Goal: Task Accomplishment & Management: Use online tool/utility

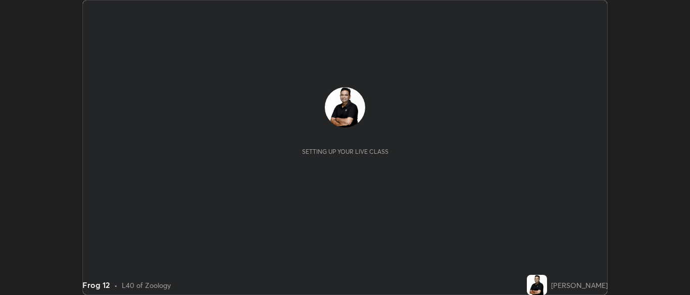
scroll to position [295, 689]
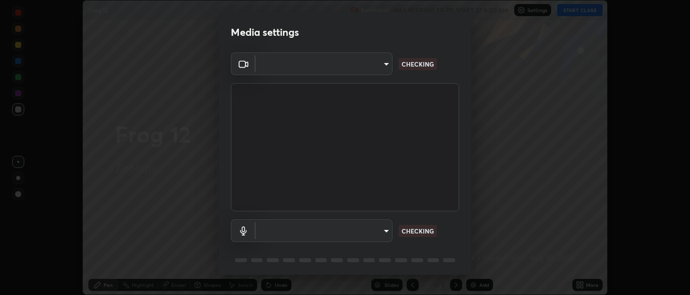
click at [384, 231] on body "Erase all Frog 12 Recording WAS SCHEDULED TO START AT 8:00 AM Settings START CL…" at bounding box center [345, 147] width 690 height 295
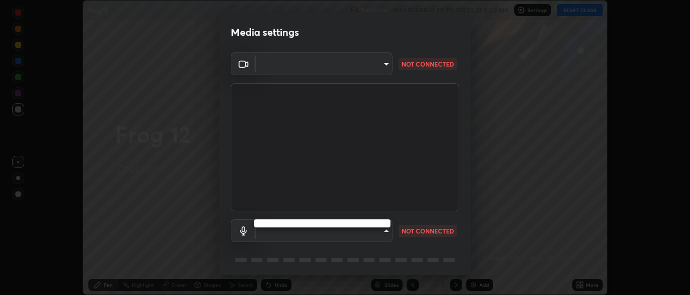
type input "cbd69d3ab31666e68bc16f5f2905db6189ec8135df4d15a94e2bba87772e1748"
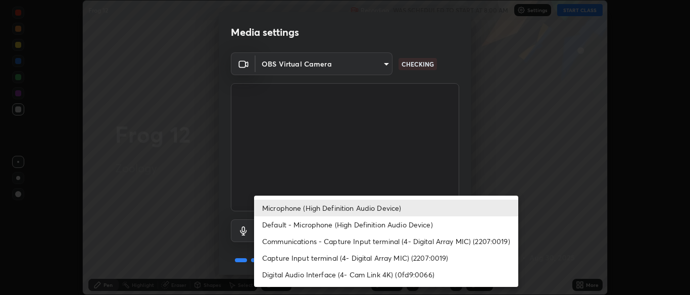
click at [388, 257] on li "Capture Input terminal (4- Digital Array MIC) (2207:0019)" at bounding box center [386, 258] width 264 height 17
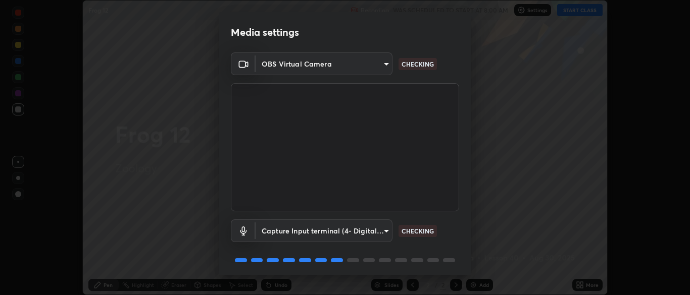
click at [379, 230] on body "Erase all Frog 12 Recording WAS SCHEDULED TO START AT 8:00 AM Settings START CL…" at bounding box center [345, 147] width 690 height 295
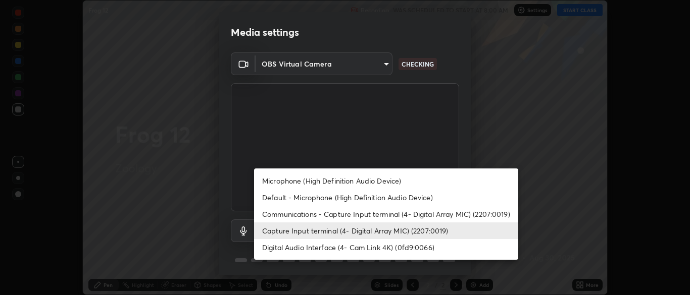
click at [356, 182] on li "Microphone (High Definition Audio Device)" at bounding box center [386, 181] width 264 height 17
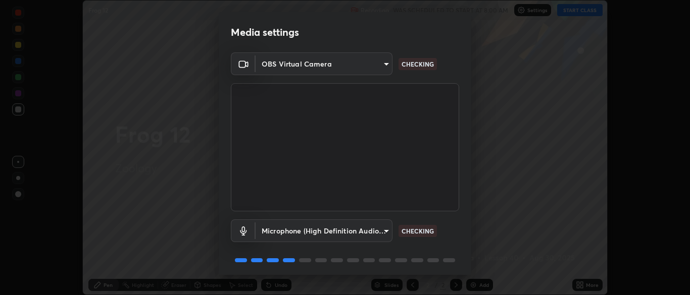
click at [373, 234] on body "Erase all Frog 12 Recording WAS SCHEDULED TO START AT 8:00 AM Settings START CL…" at bounding box center [345, 147] width 690 height 295
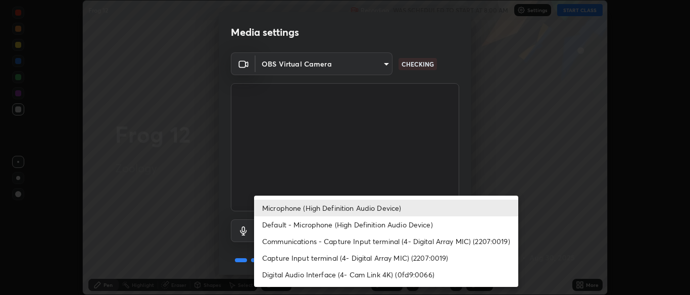
click at [337, 221] on li "Default - Microphone (High Definition Audio Device)" at bounding box center [386, 225] width 264 height 17
type input "default"
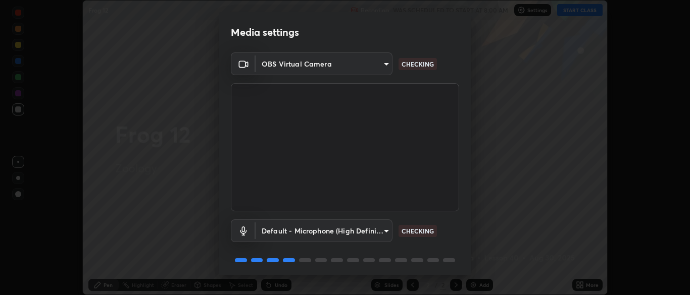
scroll to position [36, 0]
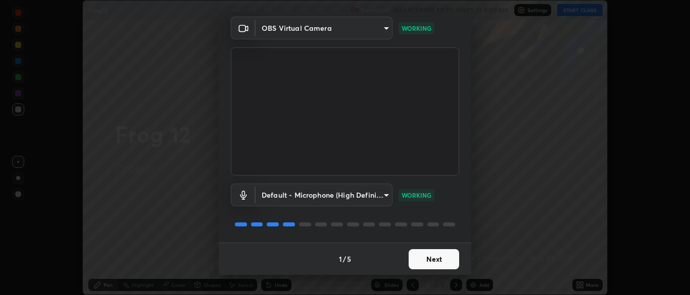
click at [441, 260] on button "Next" at bounding box center [433, 259] width 50 height 20
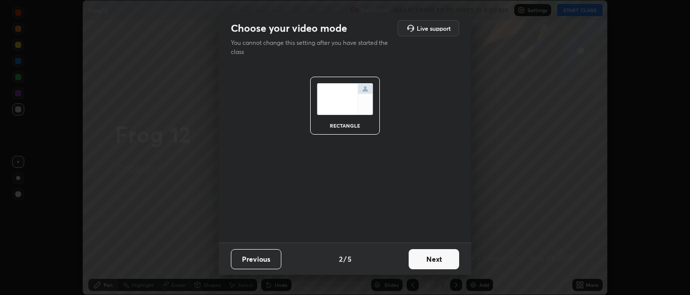
scroll to position [0, 0]
click at [443, 260] on button "Next" at bounding box center [433, 259] width 50 height 20
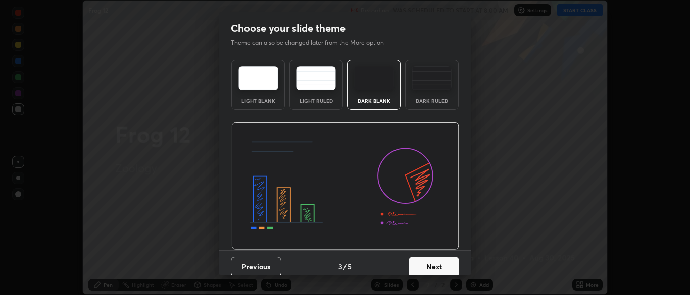
click at [445, 260] on button "Next" at bounding box center [433, 267] width 50 height 20
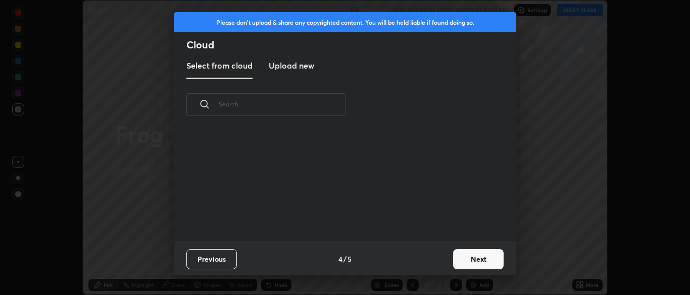
click at [473, 256] on button "Next" at bounding box center [478, 259] width 50 height 20
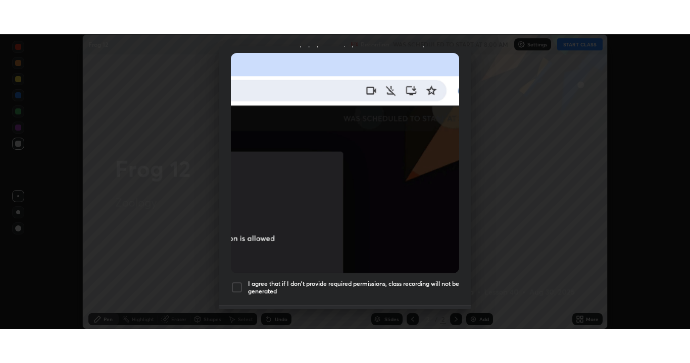
scroll to position [242, 0]
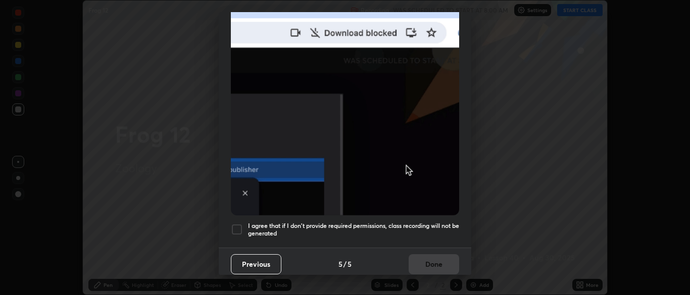
click at [237, 224] on div at bounding box center [237, 230] width 12 height 12
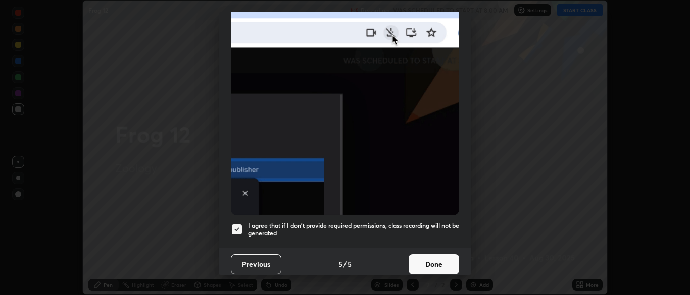
click at [442, 259] on button "Done" at bounding box center [433, 264] width 50 height 20
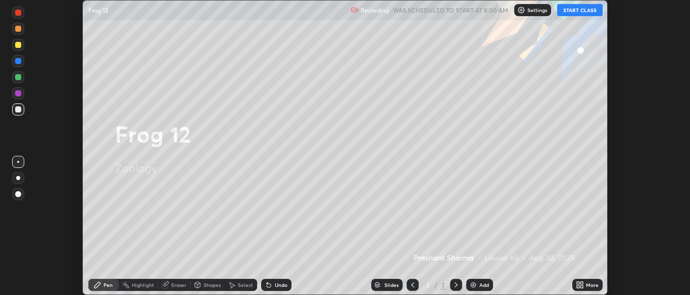
click at [588, 282] on div "More" at bounding box center [587, 285] width 30 height 12
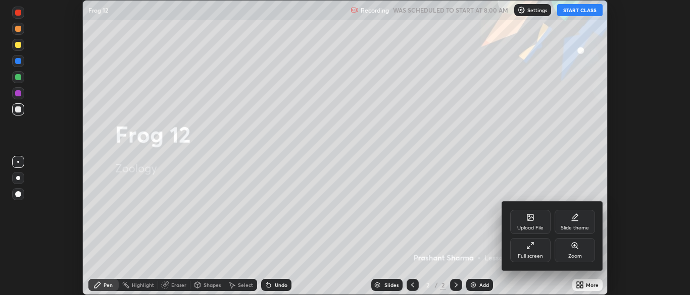
click at [572, 223] on div "Slide theme" at bounding box center [574, 222] width 40 height 24
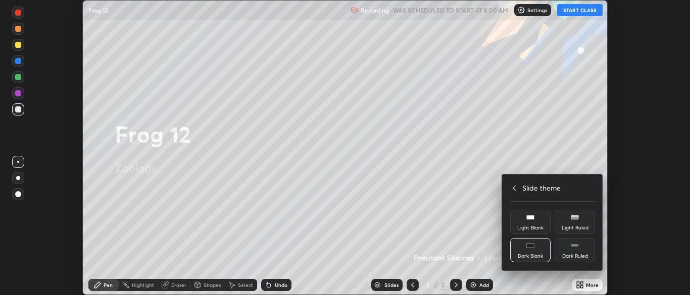
click at [535, 249] on div "Dark Blank" at bounding box center [530, 250] width 40 height 24
click at [534, 187] on h4 "Slide theme" at bounding box center [541, 188] width 38 height 11
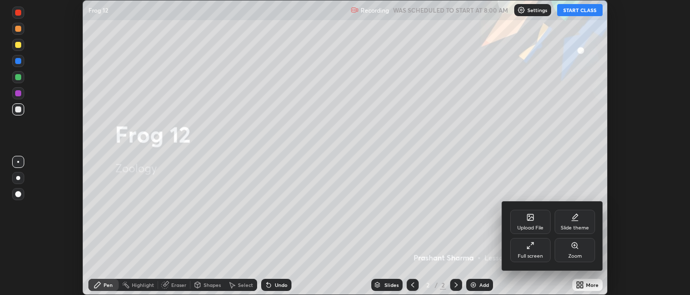
click at [534, 248] on div "Full screen" at bounding box center [530, 250] width 40 height 24
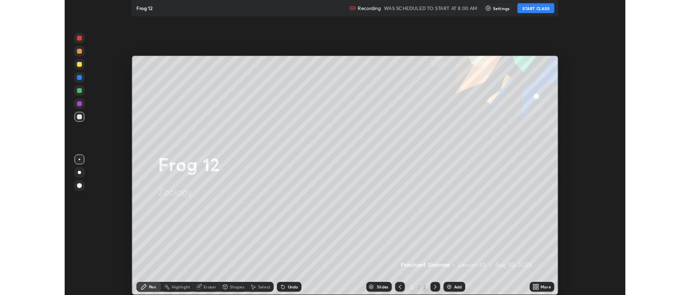
scroll to position [363, 690]
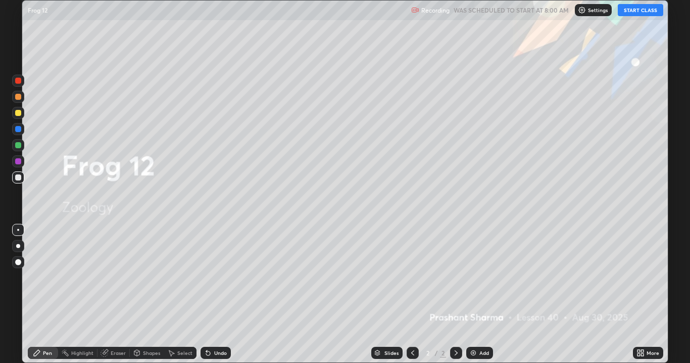
click at [484, 295] on div "Add" at bounding box center [484, 353] width 10 height 5
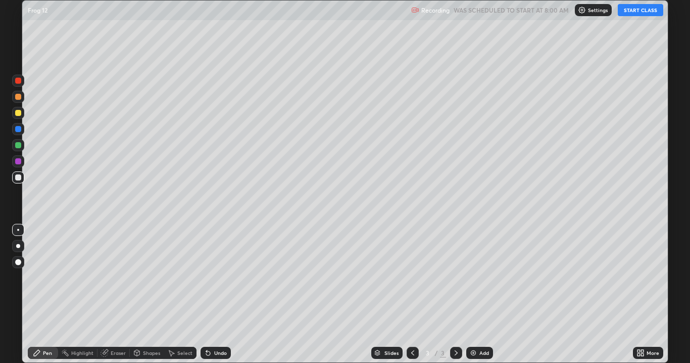
click at [636, 12] on button "START CLASS" at bounding box center [639, 10] width 45 height 12
click at [18, 111] on div at bounding box center [18, 113] width 6 height 6
click at [18, 146] on div at bounding box center [18, 145] width 6 height 6
click at [115, 295] on div "Eraser" at bounding box center [118, 353] width 15 height 5
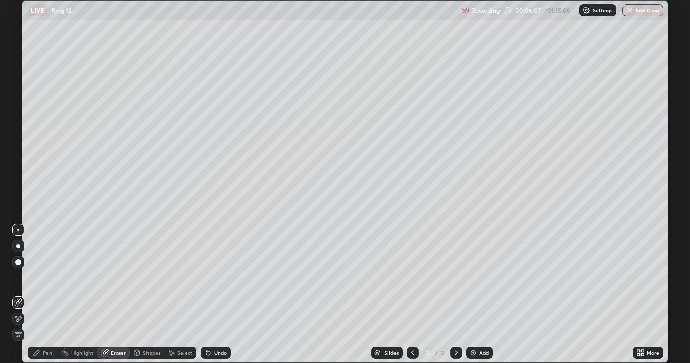
click at [33, 295] on icon at bounding box center [37, 353] width 8 height 8
click at [16, 96] on div at bounding box center [18, 97] width 6 height 6
click at [14, 264] on div at bounding box center [18, 262] width 12 height 12
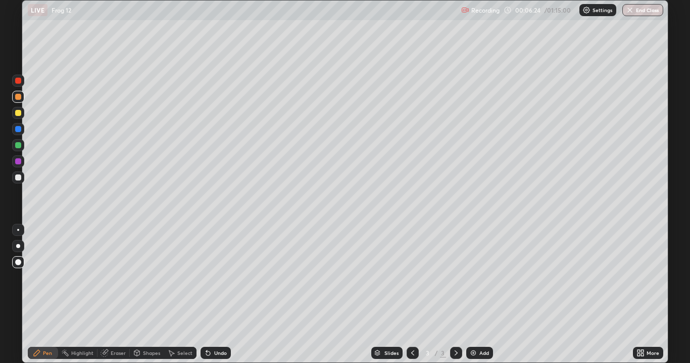
click at [482, 295] on div "Add" at bounding box center [484, 353] width 10 height 5
click at [21, 98] on div at bounding box center [18, 97] width 6 height 6
click at [180, 295] on div "Select" at bounding box center [184, 353] width 15 height 5
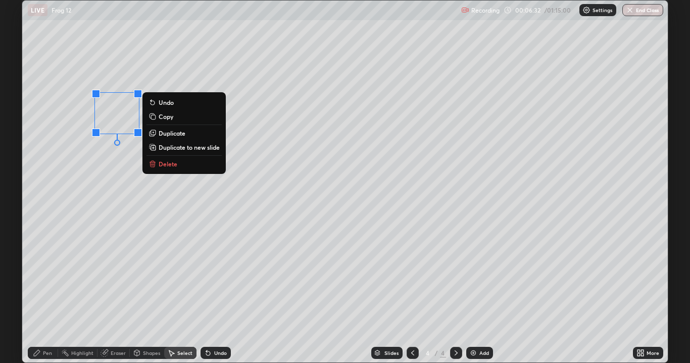
click at [171, 118] on p "Copy" at bounding box center [166, 117] width 15 height 8
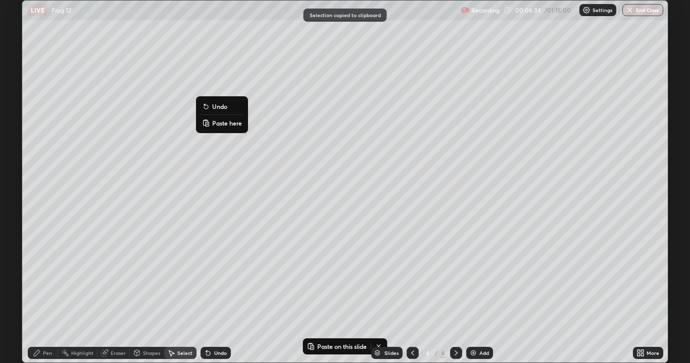
click at [220, 125] on p "Paste here" at bounding box center [227, 123] width 30 height 8
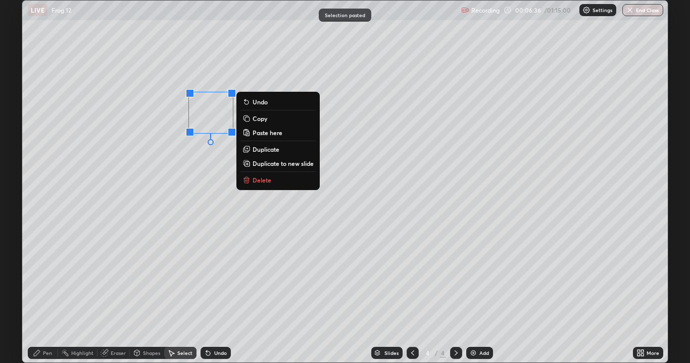
click at [179, 162] on div "0 ° Undo Copy Paste here Duplicate Duplicate to new slide Delete" at bounding box center [344, 182] width 645 height 362
click at [265, 121] on p "Copy" at bounding box center [259, 119] width 15 height 8
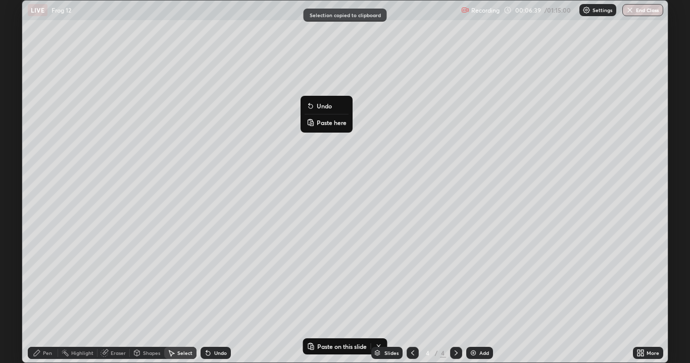
click at [331, 126] on p "Paste here" at bounding box center [332, 123] width 30 height 8
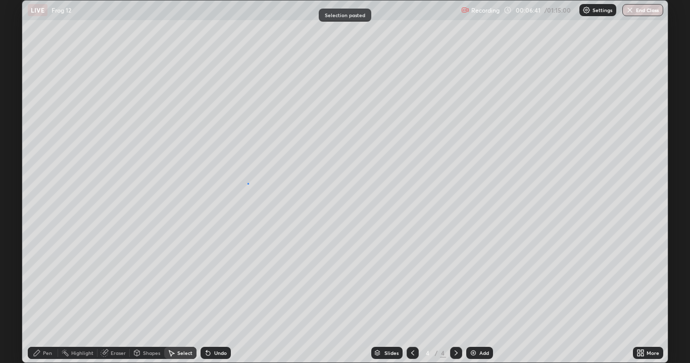
click at [248, 184] on div "0 ° Undo Copy Paste here Duplicate Duplicate to new slide Delete" at bounding box center [344, 182] width 645 height 362
click at [46, 295] on div "Pen" at bounding box center [47, 353] width 9 height 5
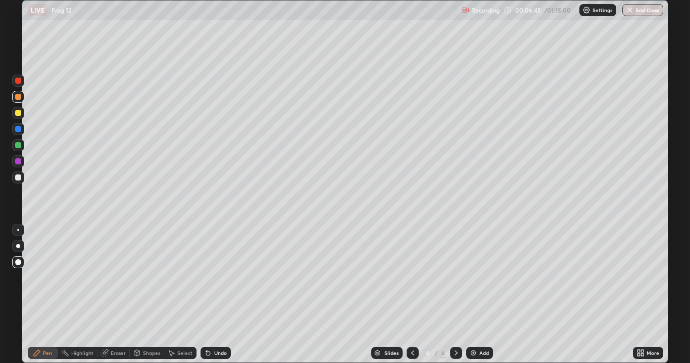
click at [17, 177] on div at bounding box center [18, 178] width 6 height 6
click at [215, 295] on div "Undo" at bounding box center [215, 353] width 30 height 12
click at [212, 295] on div "Undo" at bounding box center [215, 353] width 30 height 12
click at [215, 295] on div "Undo" at bounding box center [215, 353] width 30 height 12
click at [221, 295] on div "Undo" at bounding box center [215, 353] width 30 height 12
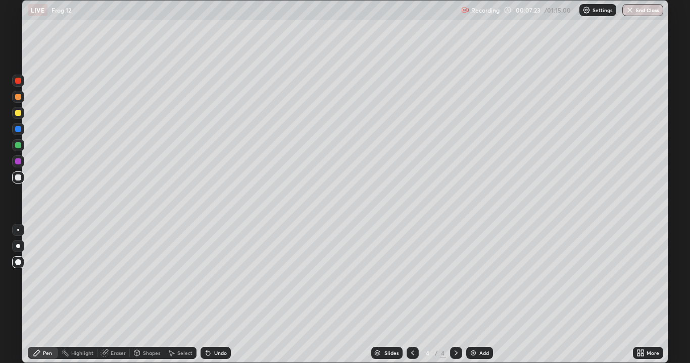
click at [18, 230] on div at bounding box center [18, 230] width 2 height 2
click at [114, 295] on div "Eraser" at bounding box center [113, 353] width 32 height 12
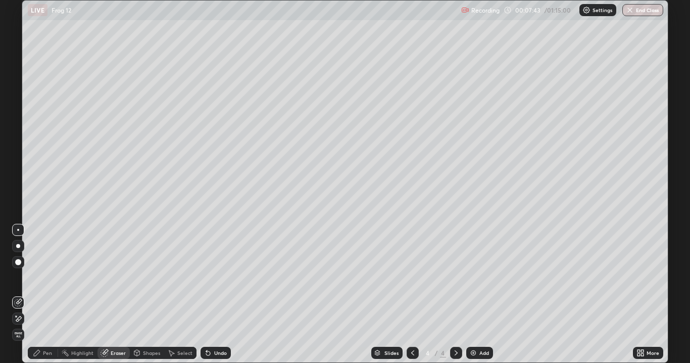
click at [36, 295] on div "Pen" at bounding box center [43, 353] width 30 height 12
click at [15, 260] on div at bounding box center [18, 262] width 12 height 12
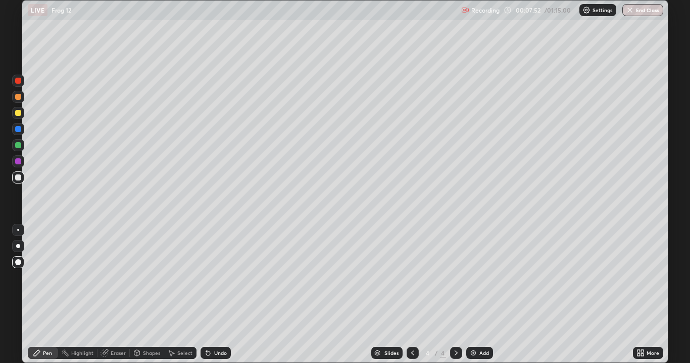
click at [19, 96] on div at bounding box center [18, 97] width 6 height 6
click at [18, 230] on div at bounding box center [18, 230] width 2 height 2
click at [17, 145] on div at bounding box center [18, 145] width 6 height 6
click at [15, 112] on div at bounding box center [18, 113] width 6 height 6
click at [16, 178] on div at bounding box center [18, 178] width 6 height 6
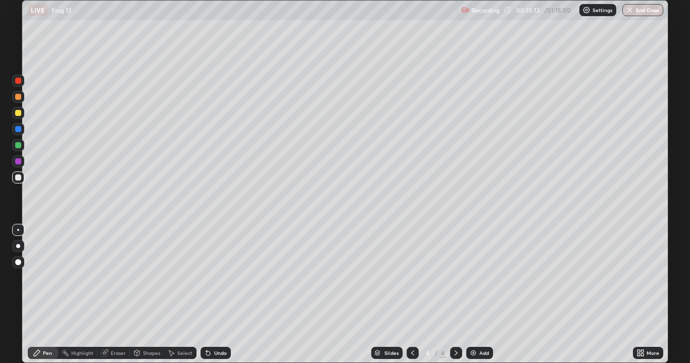
click at [19, 129] on div at bounding box center [18, 129] width 6 height 6
click at [481, 295] on div "Add" at bounding box center [479, 353] width 27 height 12
click at [18, 178] on div at bounding box center [18, 178] width 6 height 6
click at [20, 263] on div at bounding box center [18, 262] width 6 height 6
click at [17, 98] on div at bounding box center [18, 97] width 6 height 6
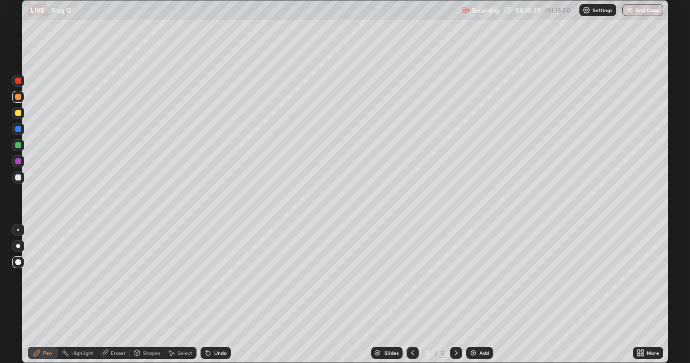
click at [19, 177] on div at bounding box center [18, 178] width 6 height 6
click at [212, 295] on div "Undo" at bounding box center [215, 353] width 30 height 12
click at [216, 295] on div "Undo" at bounding box center [215, 353] width 30 height 12
click at [179, 295] on div "Select" at bounding box center [184, 353] width 15 height 5
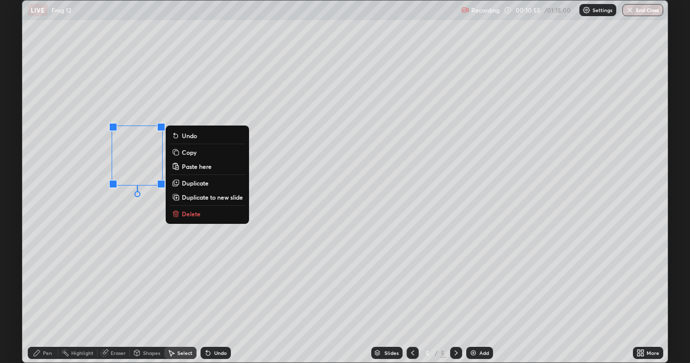
click at [192, 156] on p "Copy" at bounding box center [189, 152] width 15 height 8
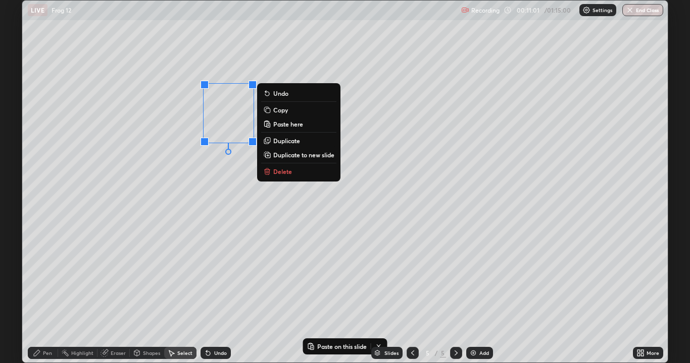
click at [283, 113] on p "Copy" at bounding box center [280, 110] width 15 height 8
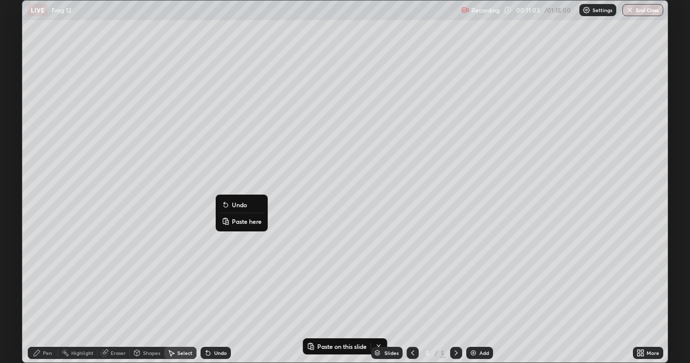
click at [242, 222] on p "Paste here" at bounding box center [247, 222] width 30 height 8
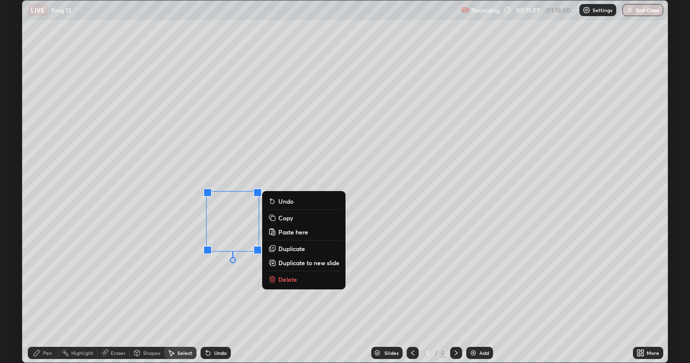
click at [180, 258] on div "0 ° Undo Copy Paste here Duplicate Duplicate to new slide Delete" at bounding box center [344, 182] width 645 height 362
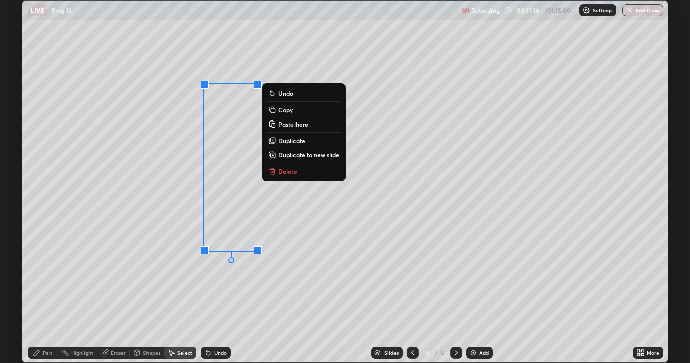
click at [289, 112] on p "Copy" at bounding box center [285, 110] width 15 height 8
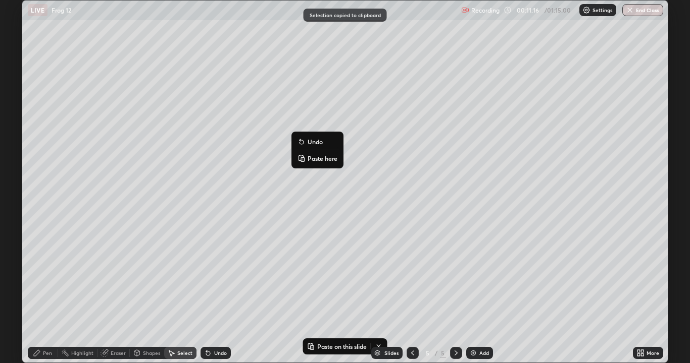
click at [317, 159] on p "Paste here" at bounding box center [322, 158] width 30 height 8
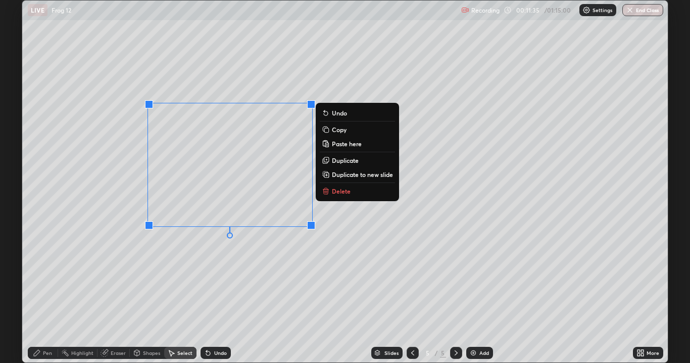
click at [172, 291] on div "0 ° Undo Copy Paste here Duplicate Duplicate to new slide Delete" at bounding box center [344, 182] width 645 height 362
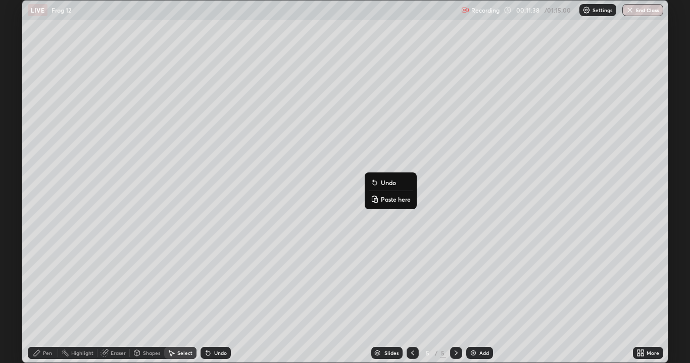
click at [392, 198] on p "Paste here" at bounding box center [396, 199] width 30 height 8
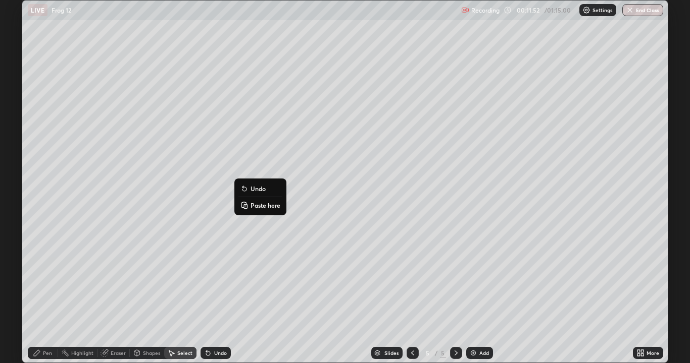
click at [146, 276] on div "0 ° Undo Copy Paste here Duplicate Duplicate to new slide Delete" at bounding box center [344, 182] width 645 height 362
click at [114, 295] on div "Eraser" at bounding box center [118, 353] width 15 height 5
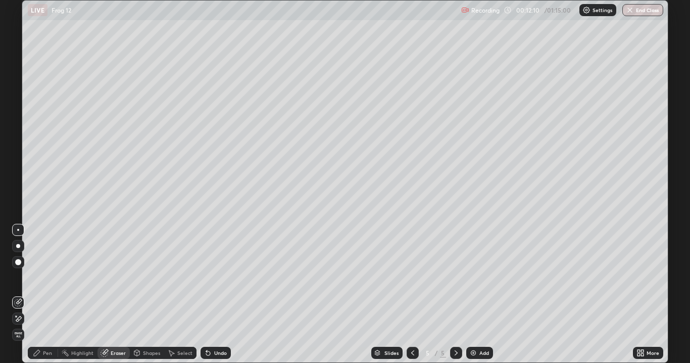
click at [38, 295] on icon at bounding box center [37, 353] width 8 height 8
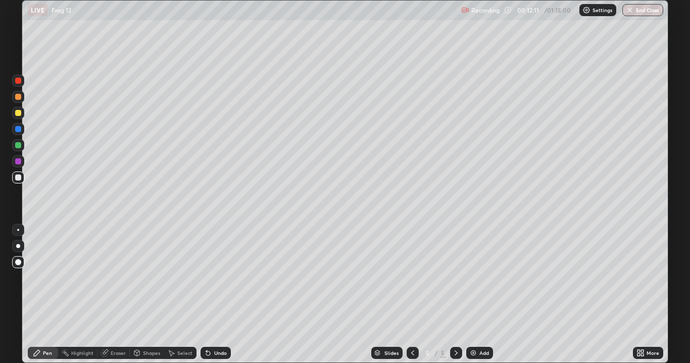
click at [17, 178] on div at bounding box center [18, 178] width 6 height 6
click at [19, 181] on div at bounding box center [18, 178] width 12 height 12
click at [16, 114] on div at bounding box center [18, 113] width 6 height 6
click at [118, 295] on div "Eraser" at bounding box center [118, 353] width 15 height 5
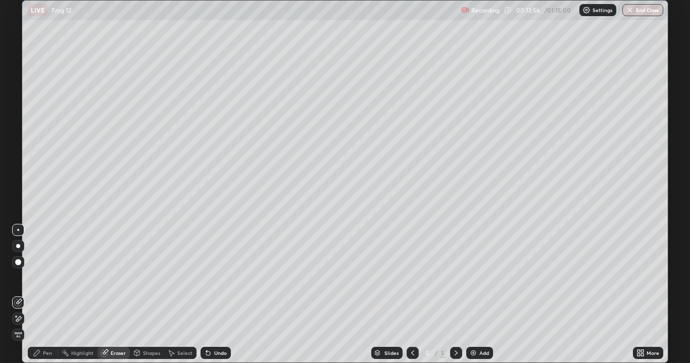
click at [46, 295] on div "Pen" at bounding box center [43, 353] width 30 height 12
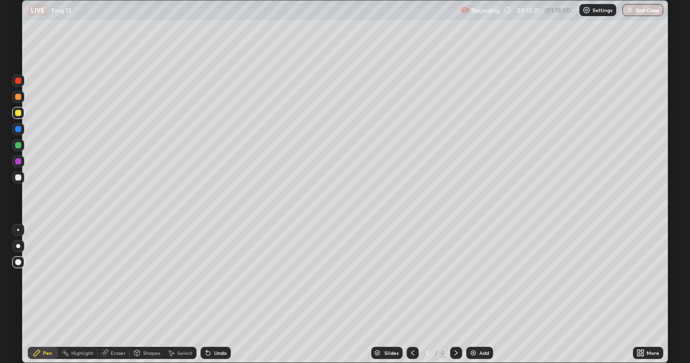
click at [215, 295] on div "Undo" at bounding box center [220, 353] width 13 height 5
click at [218, 295] on div "Undo" at bounding box center [220, 353] width 13 height 5
click at [219, 295] on div "Undo" at bounding box center [220, 353] width 13 height 5
click at [221, 295] on div "Undo" at bounding box center [220, 353] width 13 height 5
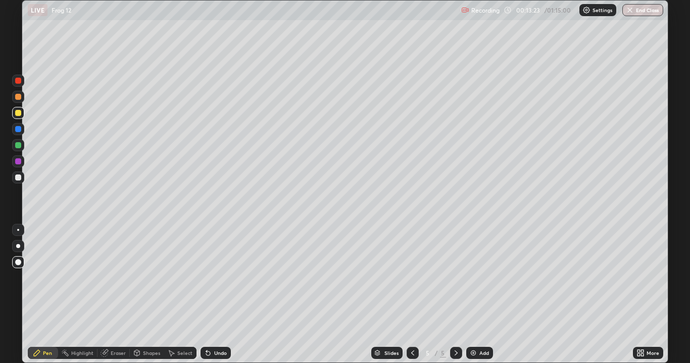
click at [221, 295] on div "Undo" at bounding box center [220, 353] width 13 height 5
click at [220, 295] on div "Undo" at bounding box center [215, 353] width 30 height 12
click at [219, 295] on div "Undo" at bounding box center [220, 353] width 13 height 5
click at [219, 295] on div "Undo" at bounding box center [215, 353] width 30 height 12
click at [477, 295] on div "Add" at bounding box center [479, 353] width 27 height 12
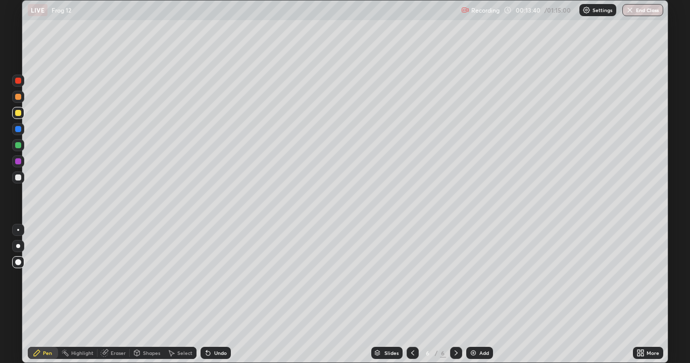
click at [18, 160] on div at bounding box center [18, 162] width 6 height 6
click at [18, 258] on div at bounding box center [18, 262] width 12 height 12
click at [17, 145] on div at bounding box center [18, 145] width 6 height 6
click at [18, 230] on div at bounding box center [18, 230] width 2 height 2
click at [18, 113] on div at bounding box center [18, 113] width 6 height 6
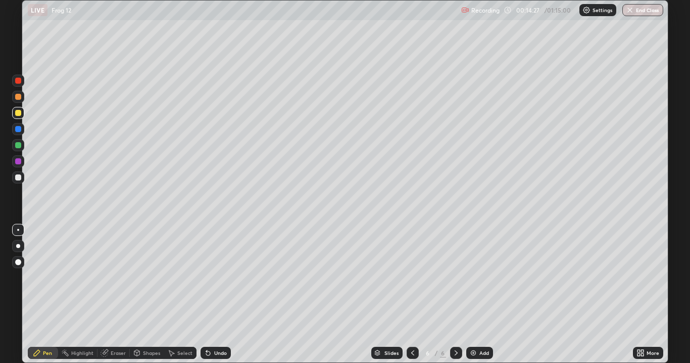
click at [182, 295] on div "Select" at bounding box center [180, 353] width 32 height 12
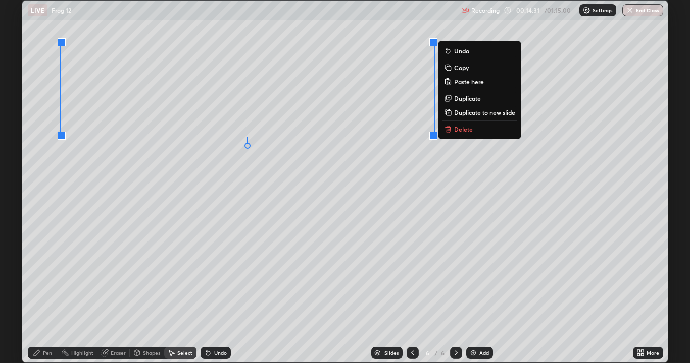
click at [250, 216] on div "0 ° Undo Copy Paste here Duplicate Duplicate to new slide Delete" at bounding box center [344, 182] width 645 height 362
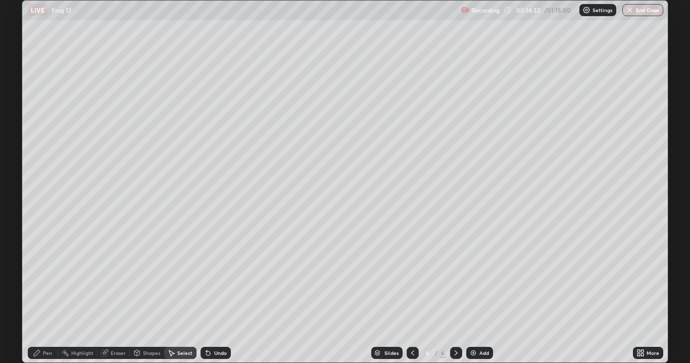
click at [44, 295] on div "Pen" at bounding box center [47, 353] width 9 height 5
click at [15, 162] on div at bounding box center [18, 162] width 6 height 6
click at [219, 295] on div "Undo" at bounding box center [220, 353] width 13 height 5
click at [19, 261] on div at bounding box center [18, 262] width 6 height 6
click at [17, 145] on div at bounding box center [18, 145] width 6 height 6
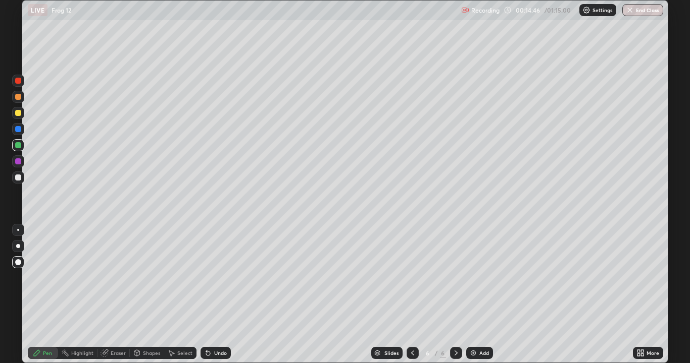
click at [18, 245] on div at bounding box center [18, 246] width 4 height 4
click at [18, 113] on div at bounding box center [18, 113] width 6 height 6
click at [18, 177] on div at bounding box center [18, 178] width 6 height 6
click at [16, 225] on div at bounding box center [18, 230] width 12 height 12
click at [213, 295] on div "Undo" at bounding box center [215, 353] width 30 height 12
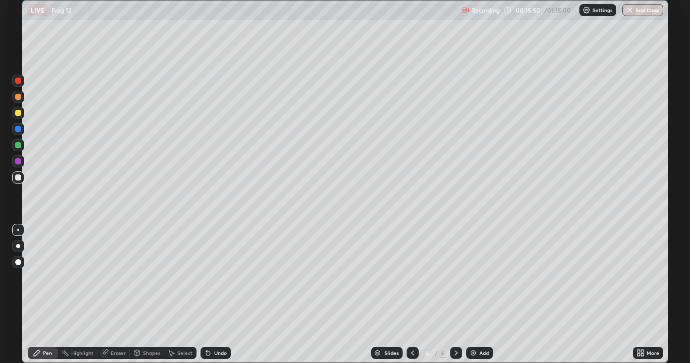
click at [215, 295] on div "Undo" at bounding box center [215, 353] width 30 height 12
click at [18, 176] on div at bounding box center [18, 178] width 6 height 6
click at [20, 261] on div at bounding box center [18, 262] width 6 height 6
click at [186, 295] on div "Select" at bounding box center [184, 353] width 15 height 5
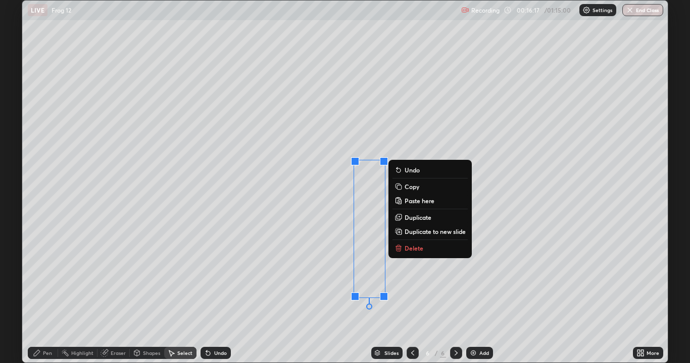
click at [414, 188] on p "Copy" at bounding box center [411, 187] width 15 height 8
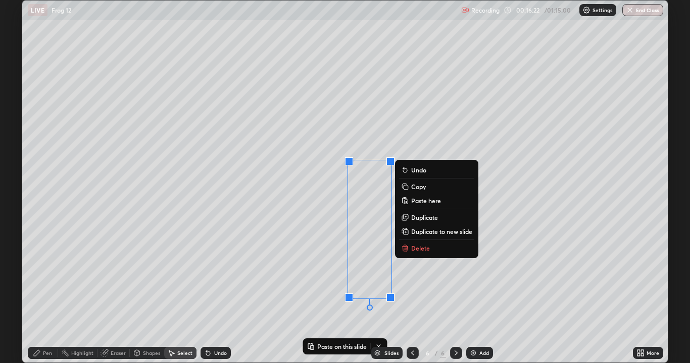
click at [417, 188] on p "Copy" at bounding box center [418, 187] width 15 height 8
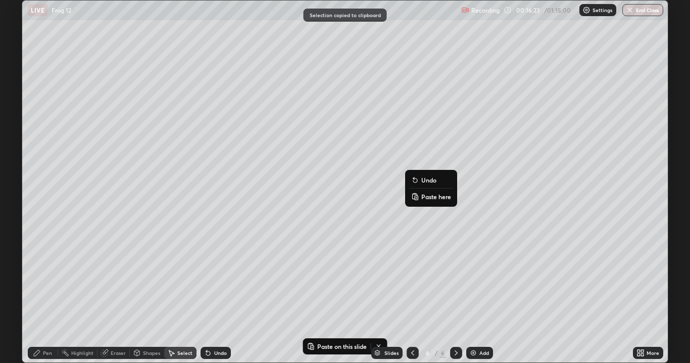
click at [429, 199] on p "Paste here" at bounding box center [436, 197] width 30 height 8
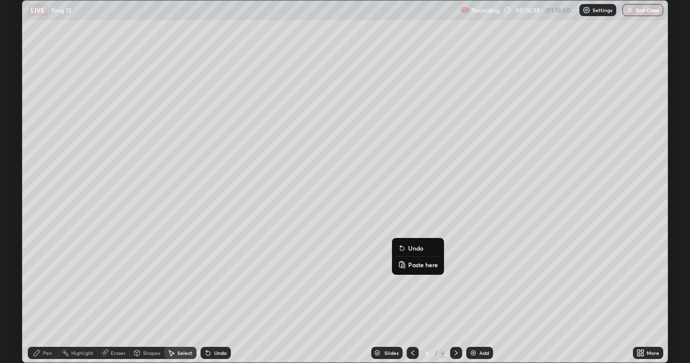
click at [266, 282] on div "0 ° Undo Copy Paste here Duplicate Duplicate to new slide Delete" at bounding box center [344, 182] width 645 height 362
click at [42, 295] on div "Pen" at bounding box center [43, 353] width 30 height 12
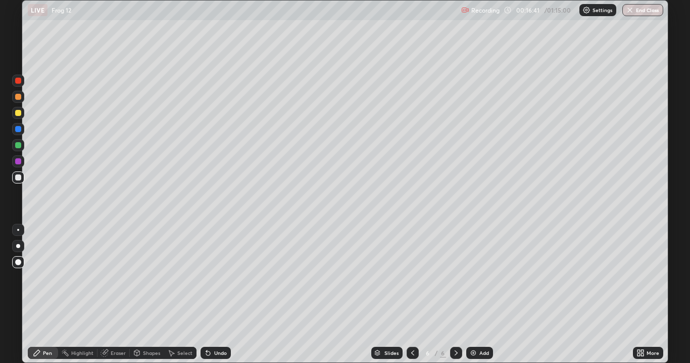
click at [18, 146] on div at bounding box center [18, 145] width 6 height 6
click at [17, 130] on div at bounding box center [18, 129] width 6 height 6
click at [18, 245] on div at bounding box center [18, 246] width 4 height 4
click at [22, 116] on div at bounding box center [18, 113] width 12 height 12
click at [216, 295] on div "Undo" at bounding box center [220, 353] width 13 height 5
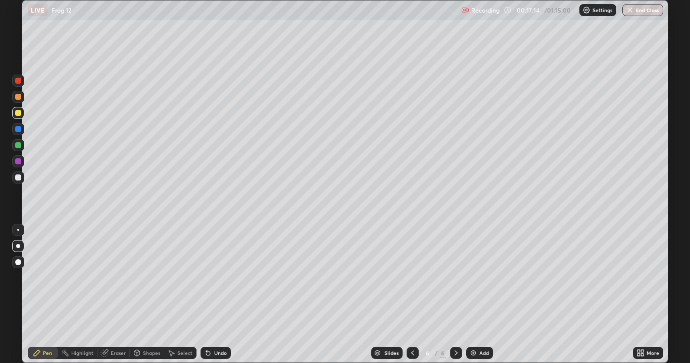
click at [215, 295] on div "Undo" at bounding box center [220, 353] width 13 height 5
click at [217, 295] on div "Undo" at bounding box center [220, 353] width 13 height 5
click at [639, 295] on icon at bounding box center [638, 351] width 3 height 3
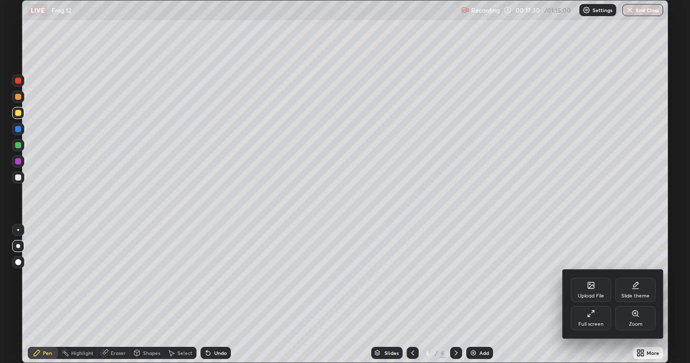
click at [592, 295] on div "Full screen" at bounding box center [590, 318] width 40 height 24
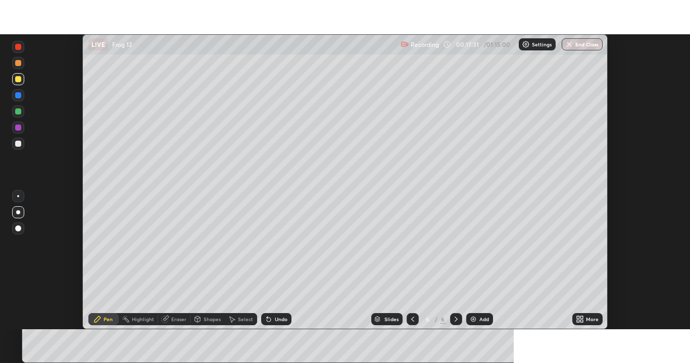
scroll to position [50187, 49793]
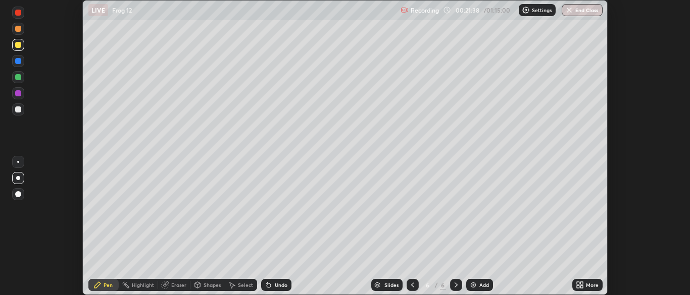
click at [20, 110] on div at bounding box center [18, 110] width 6 height 6
click at [408, 281] on icon at bounding box center [412, 285] width 8 height 8
click at [409, 281] on div at bounding box center [412, 285] width 12 height 12
click at [455, 285] on icon at bounding box center [456, 285] width 8 height 8
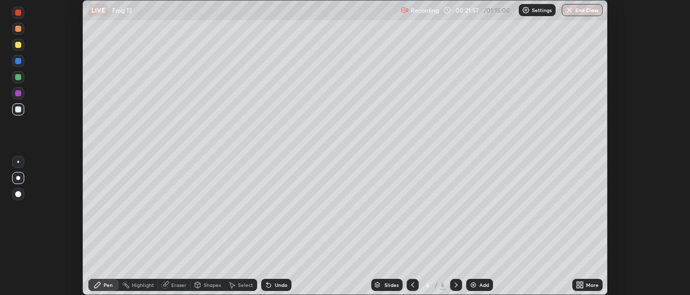
click at [451, 281] on div at bounding box center [456, 285] width 12 height 12
click at [455, 285] on icon at bounding box center [456, 285] width 8 height 8
click at [408, 282] on icon at bounding box center [412, 285] width 8 height 8
click at [409, 282] on icon at bounding box center [412, 285] width 8 height 8
click at [409, 281] on icon at bounding box center [412, 285] width 8 height 8
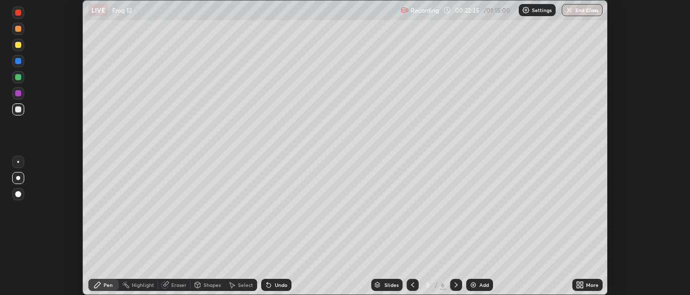
click at [579, 285] on icon at bounding box center [579, 285] width 8 height 8
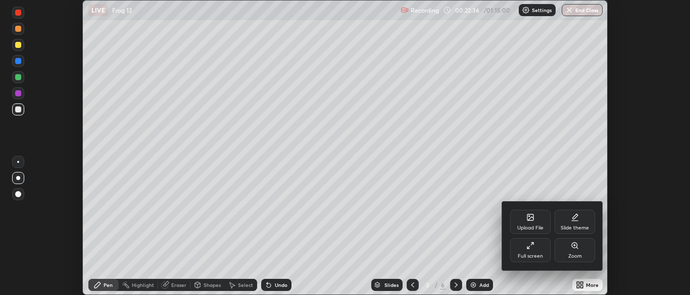
click at [529, 252] on div "Full screen" at bounding box center [530, 250] width 40 height 24
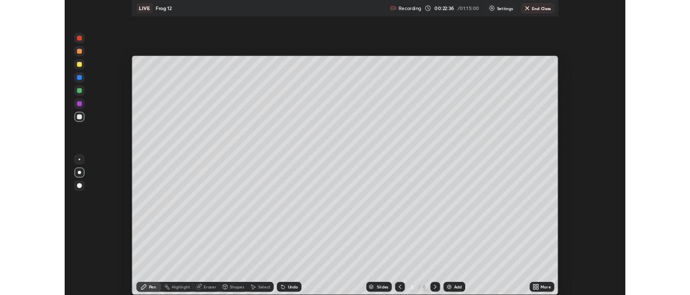
scroll to position [363, 690]
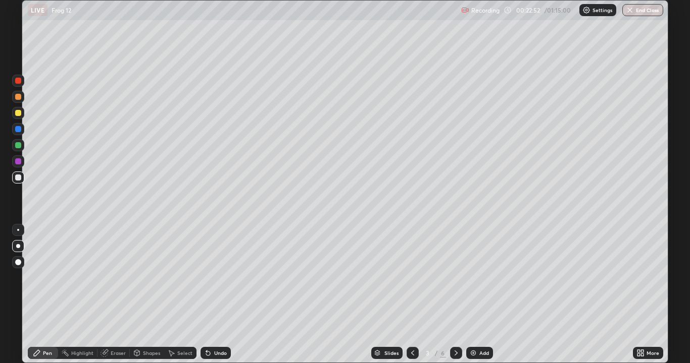
click at [455, 295] on icon at bounding box center [456, 353] width 8 height 8
click at [454, 295] on icon at bounding box center [456, 353] width 8 height 8
click at [411, 295] on icon at bounding box center [412, 353] width 8 height 8
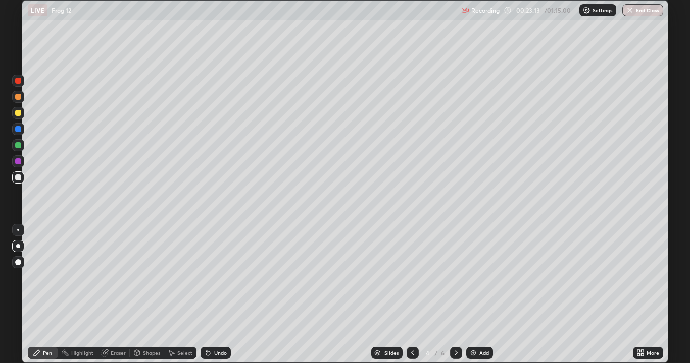
click at [411, 295] on icon at bounding box center [412, 353] width 8 height 8
click at [455, 295] on icon at bounding box center [456, 353] width 8 height 8
click at [453, 295] on icon at bounding box center [456, 353] width 8 height 8
click at [411, 295] on icon at bounding box center [412, 353] width 8 height 8
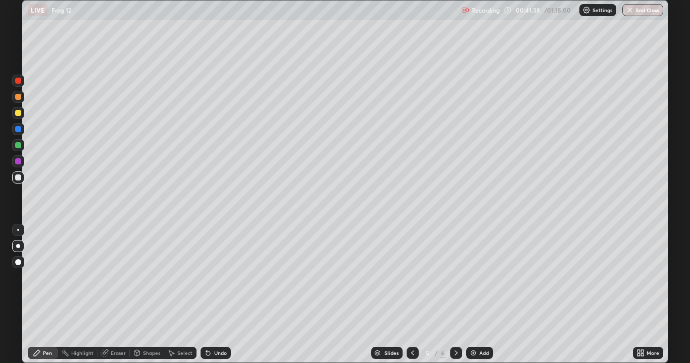
click at [411, 295] on icon at bounding box center [412, 353] width 8 height 8
click at [639, 295] on icon at bounding box center [638, 355] width 3 height 3
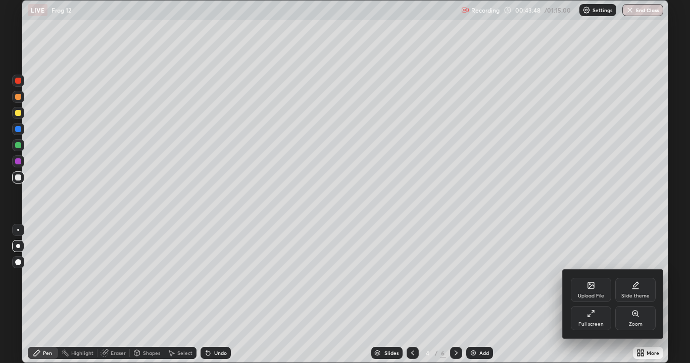
click at [599, 295] on div "Full screen" at bounding box center [590, 318] width 40 height 24
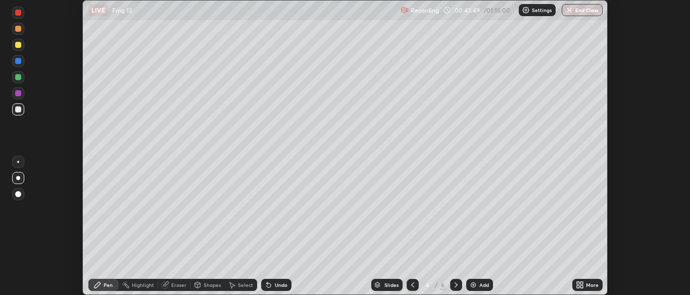
scroll to position [50187, 49793]
